Goal: Find specific page/section: Find specific page/section

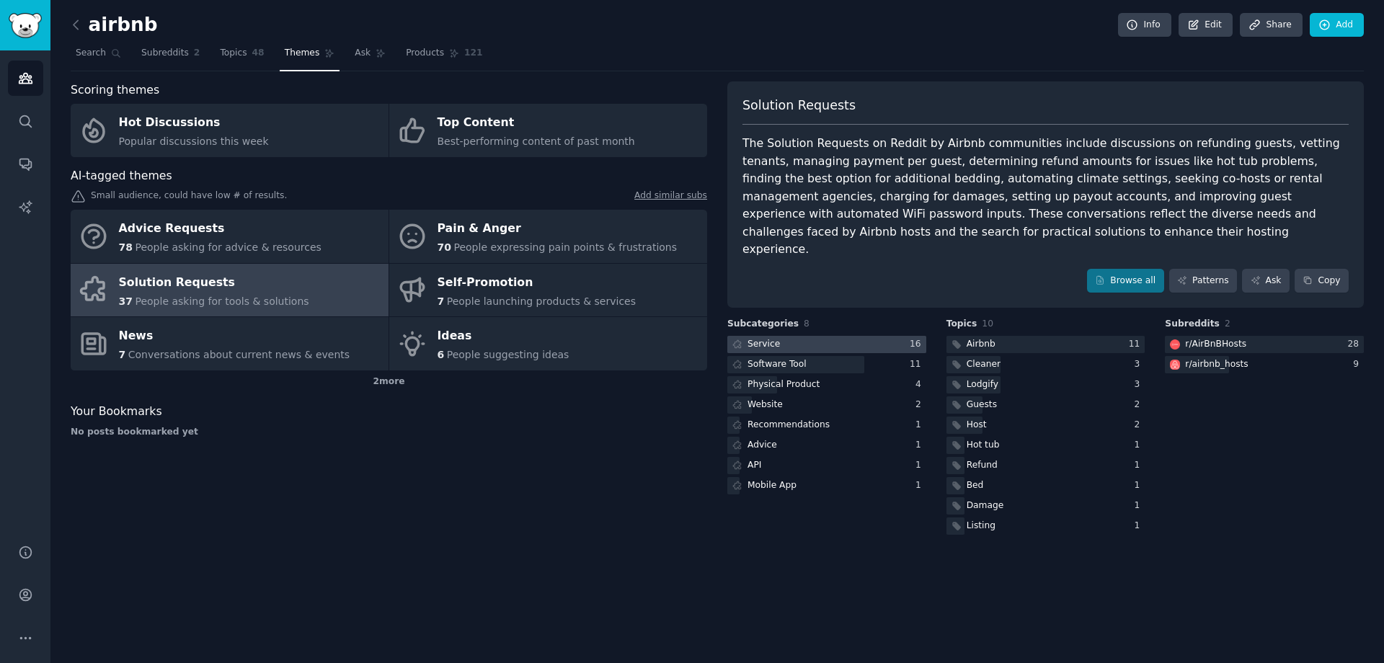
click at [824, 336] on div at bounding box center [826, 345] width 199 height 18
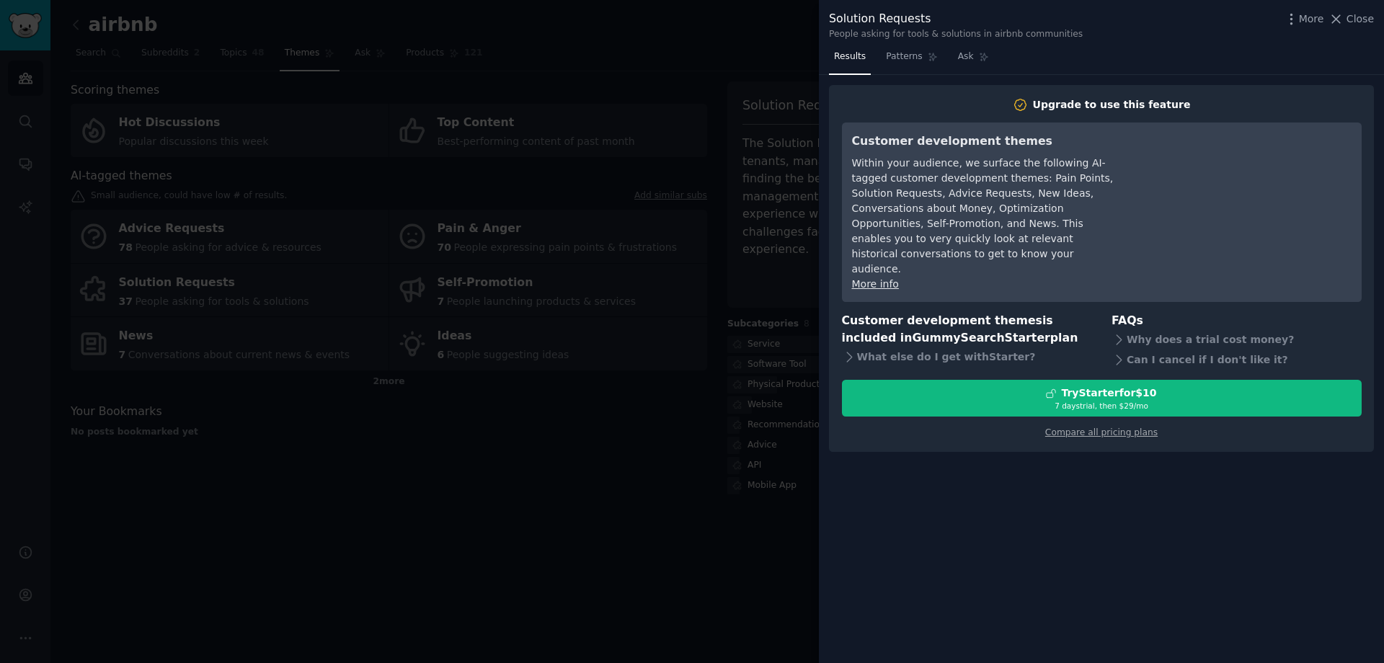
click at [597, 449] on div at bounding box center [692, 331] width 1384 height 663
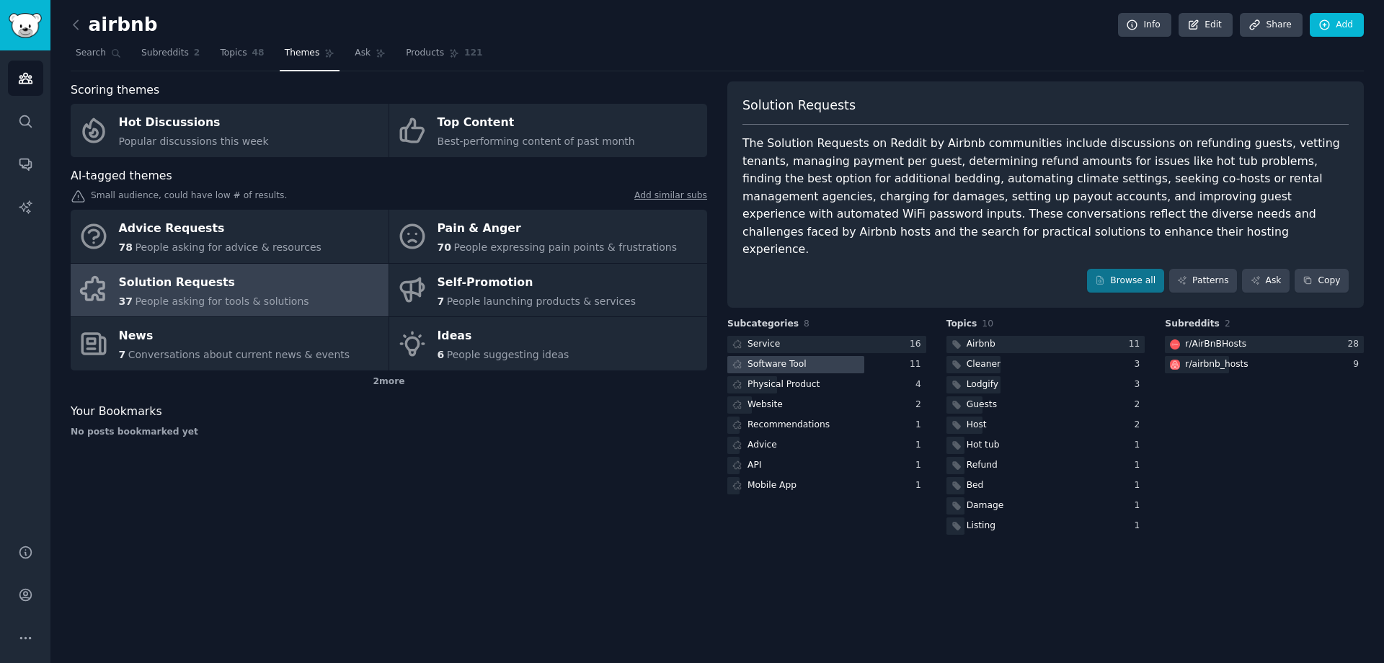
click at [796, 358] on div "Software Tool" at bounding box center [776, 364] width 59 height 13
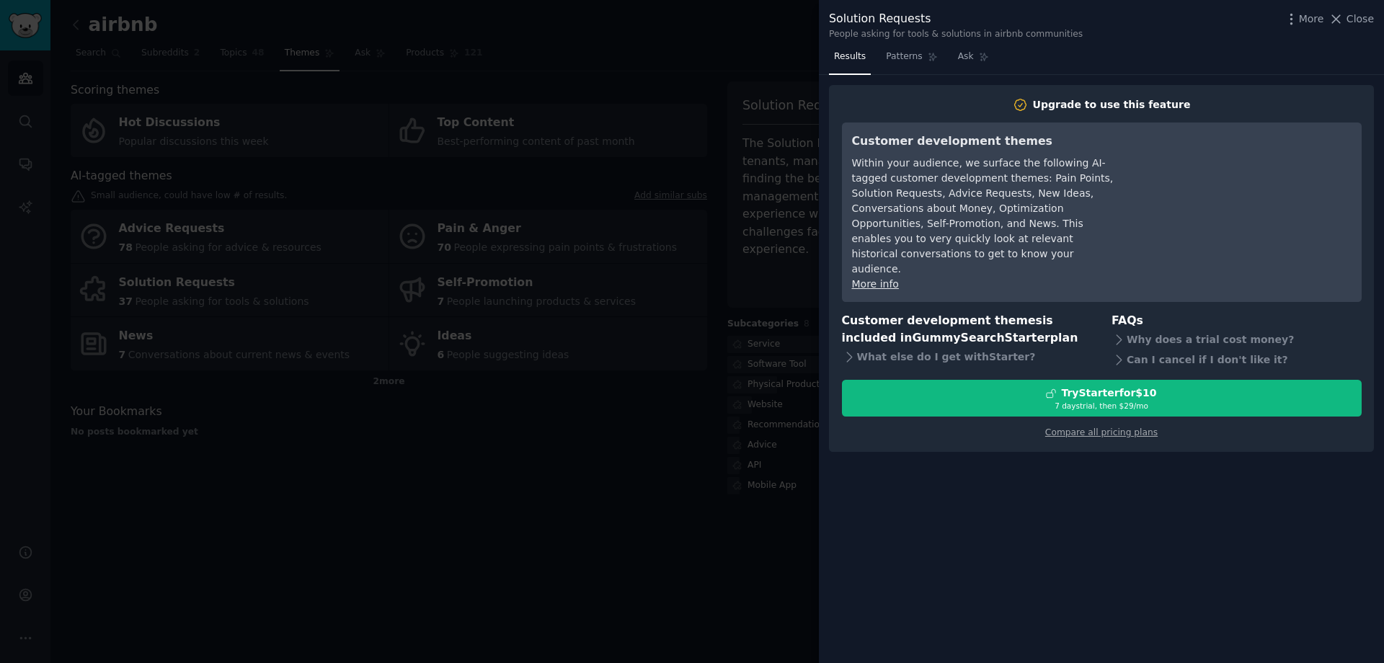
click at [731, 489] on div at bounding box center [692, 331] width 1384 height 663
